Goal: Transaction & Acquisition: Purchase product/service

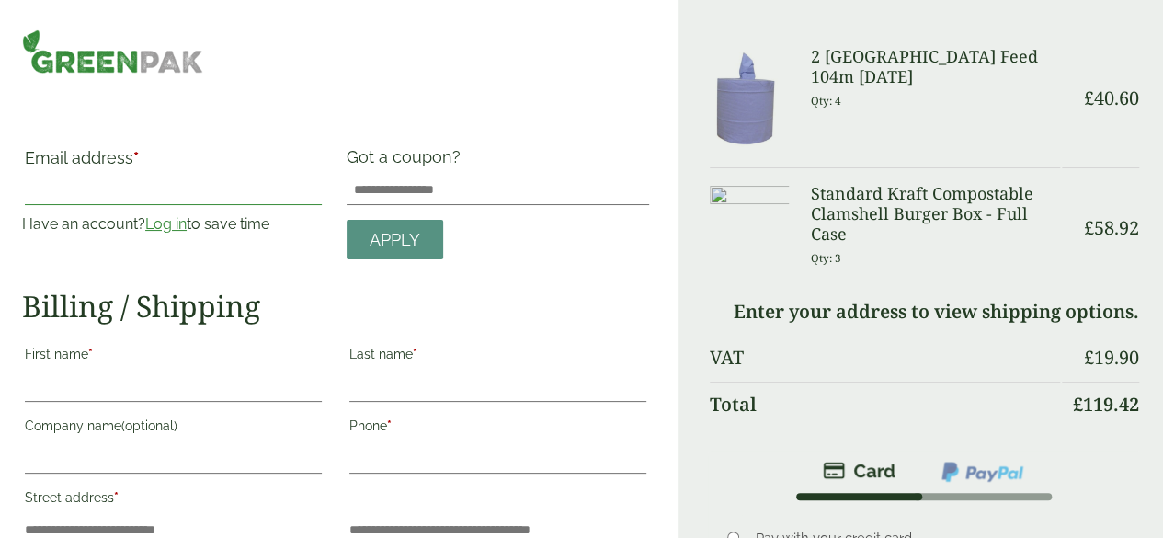
click at [186, 183] on input "Email address *" at bounding box center [173, 190] width 297 height 29
type input "**********"
click at [178, 387] on input "First name *" at bounding box center [173, 386] width 297 height 29
click at [704, 85] on div "Order Summary Item Ammount 2 Ply Blue Centre Feed 104m BC104 Qty: 4 £ 40.60 Sta…" at bounding box center [920, 479] width 484 height 959
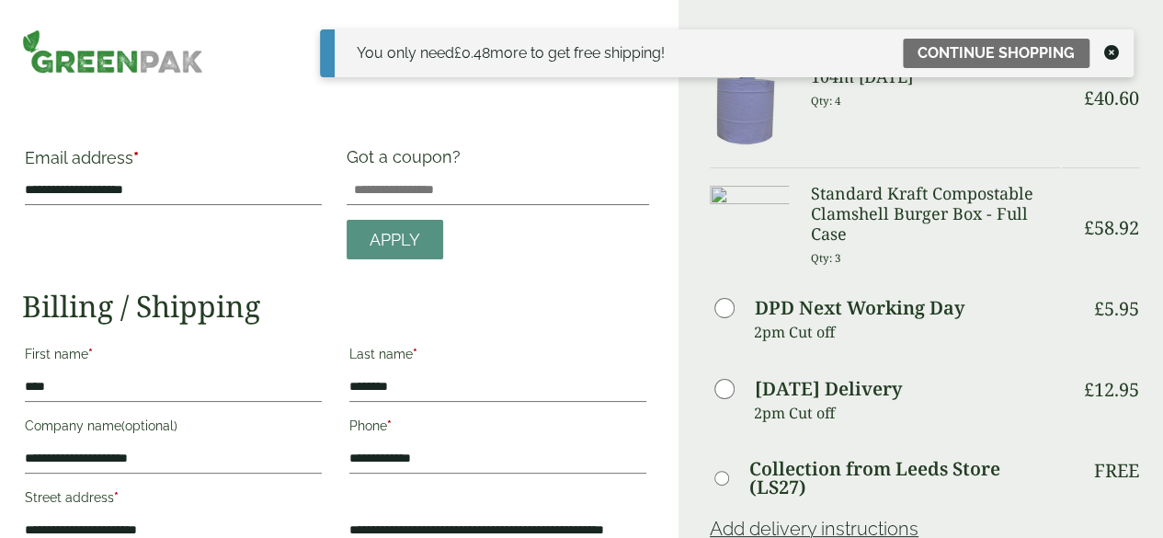
click at [1115, 56] on icon at bounding box center [1111, 52] width 15 height 15
click at [1117, 51] on icon at bounding box center [1111, 52] width 15 height 15
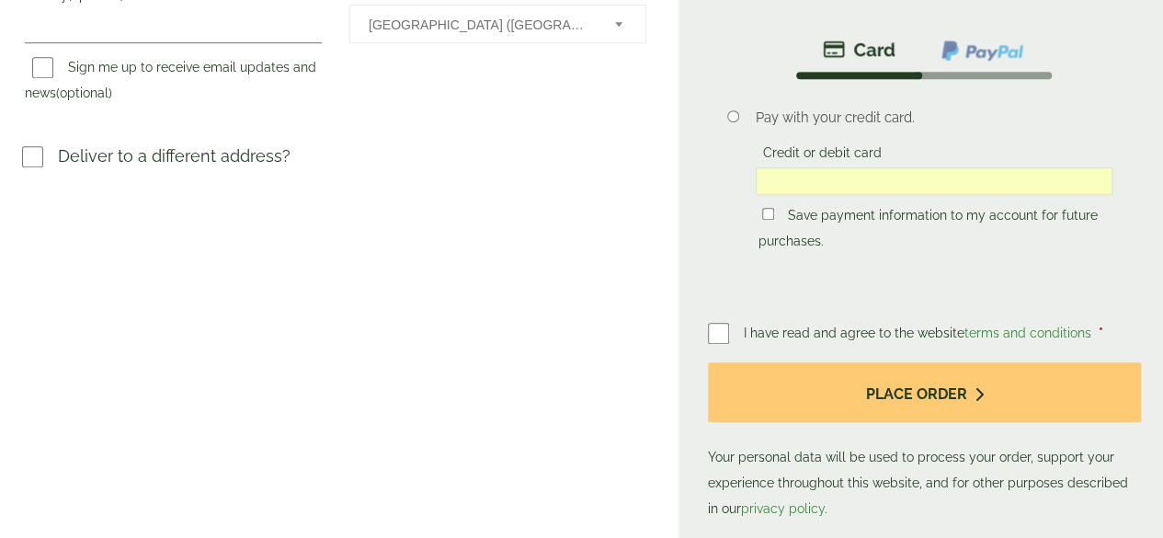
scroll to position [655, 0]
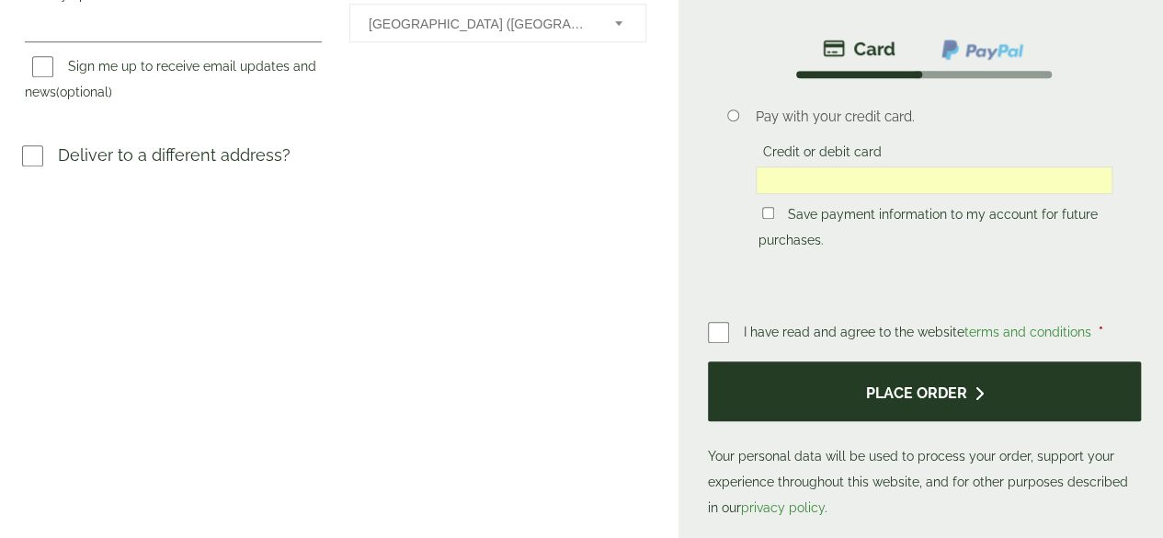
click at [874, 393] on button "Place order" at bounding box center [924, 391] width 433 height 60
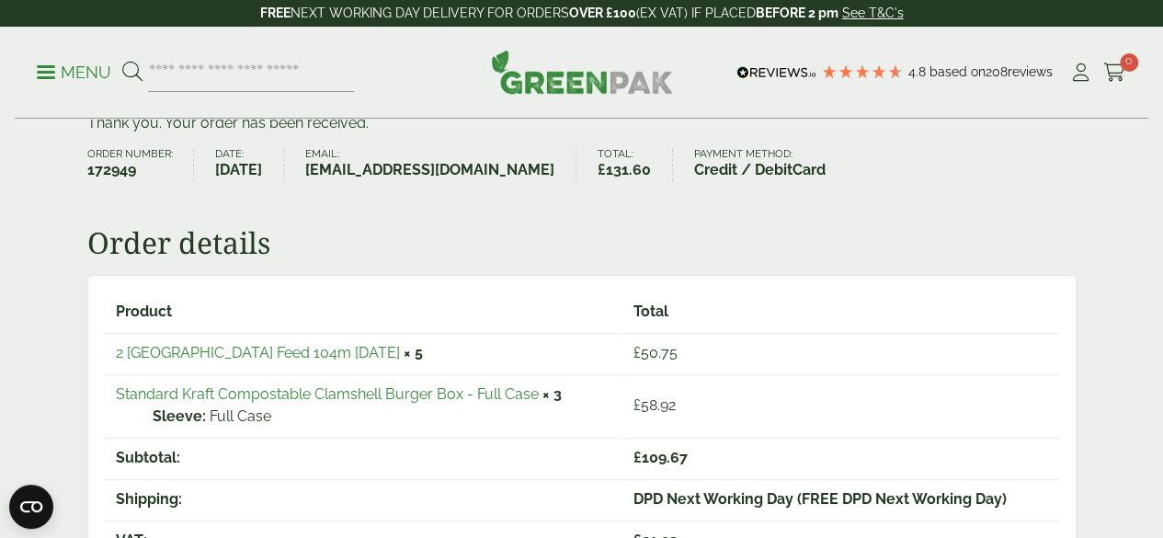
scroll to position [106, 0]
